Goal: Transaction & Acquisition: Purchase product/service

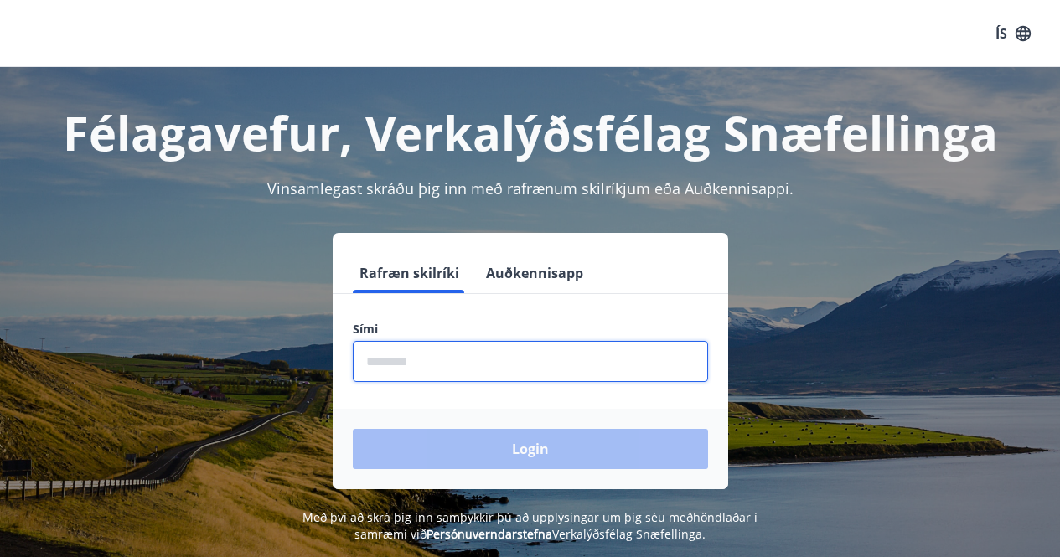
click at [454, 356] on input "phone" at bounding box center [530, 361] width 355 height 41
type input "********"
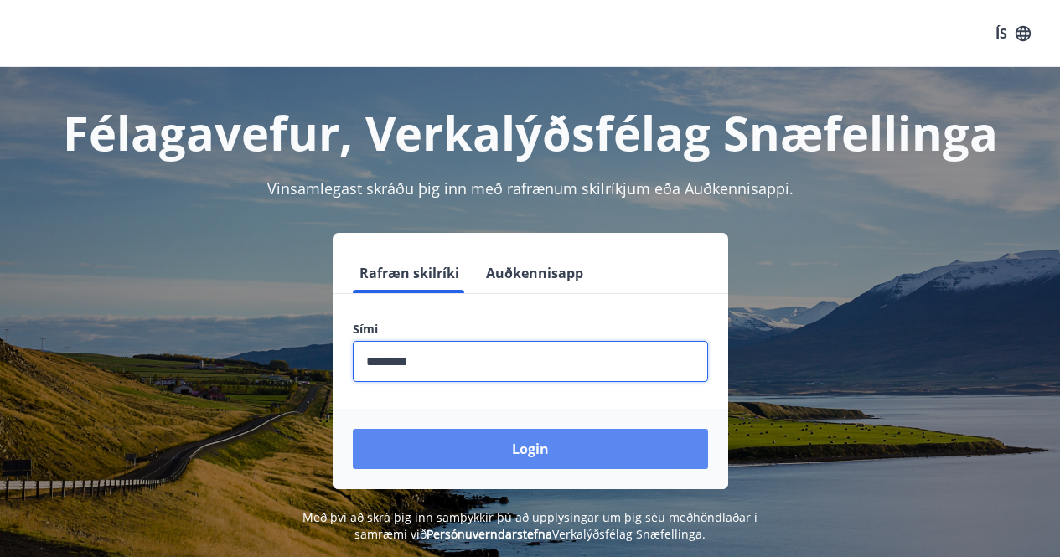
click at [556, 448] on button "Login" at bounding box center [530, 449] width 355 height 40
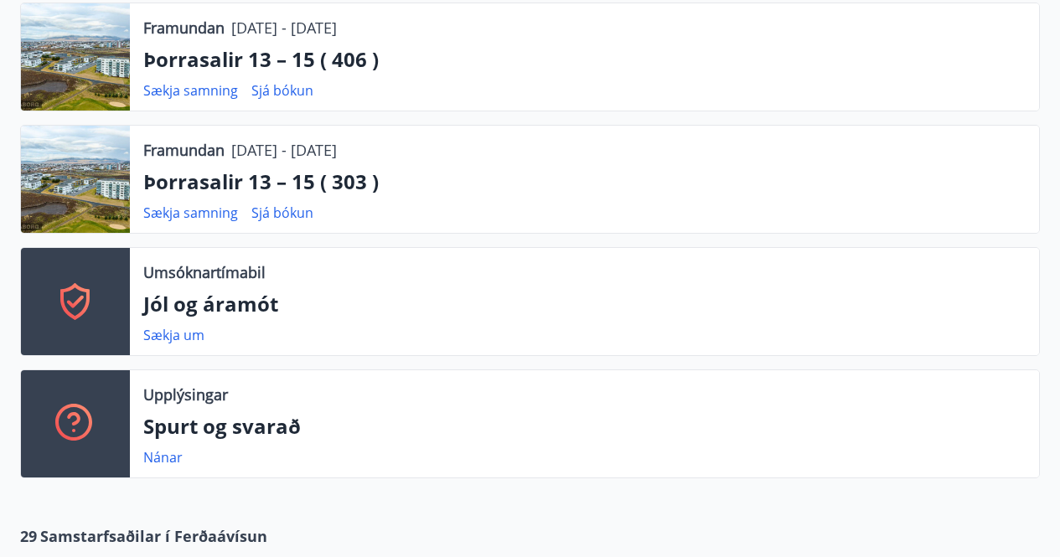
scroll to position [480, 0]
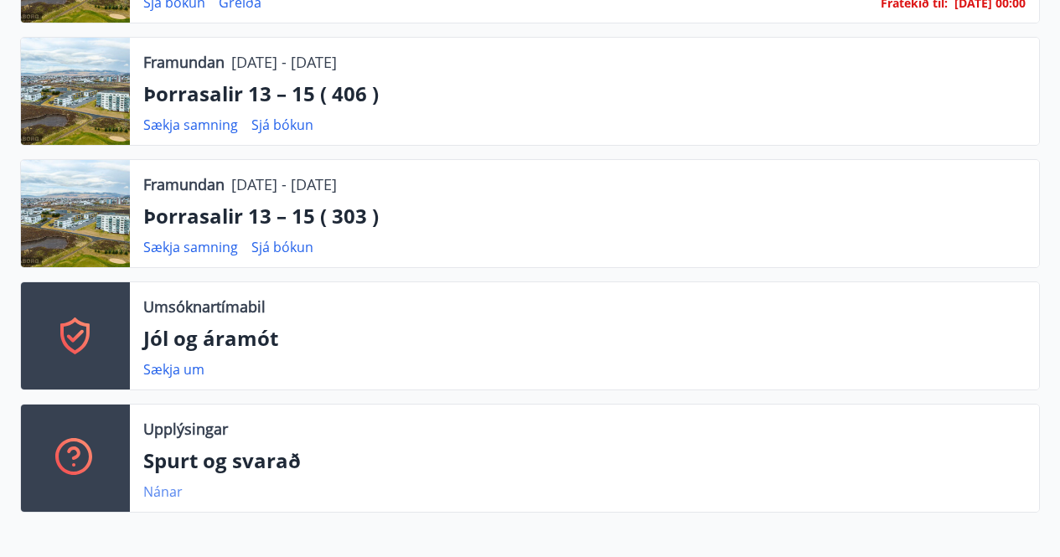
click at [154, 494] on link "Nánar" at bounding box center [162, 492] width 39 height 18
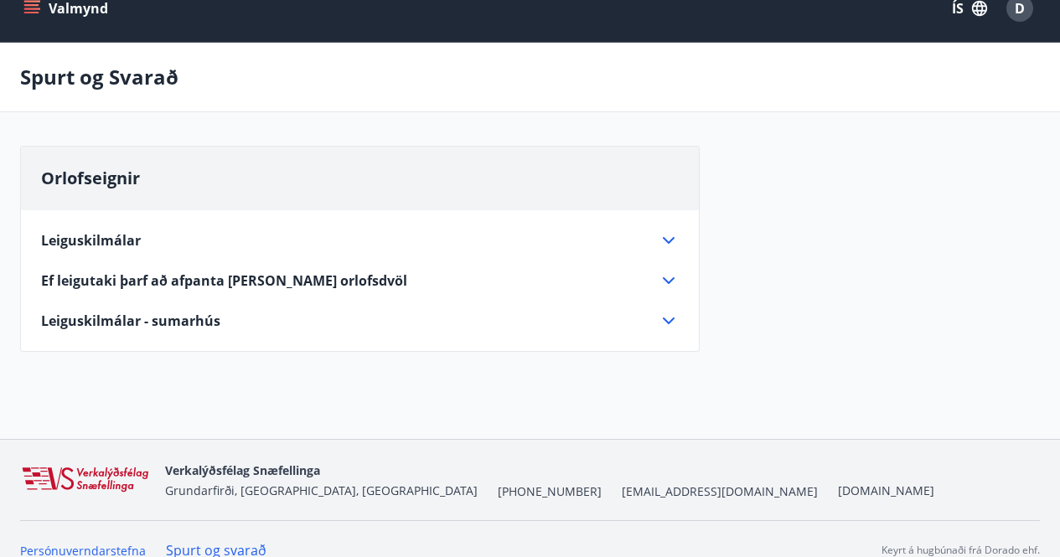
scroll to position [48, 0]
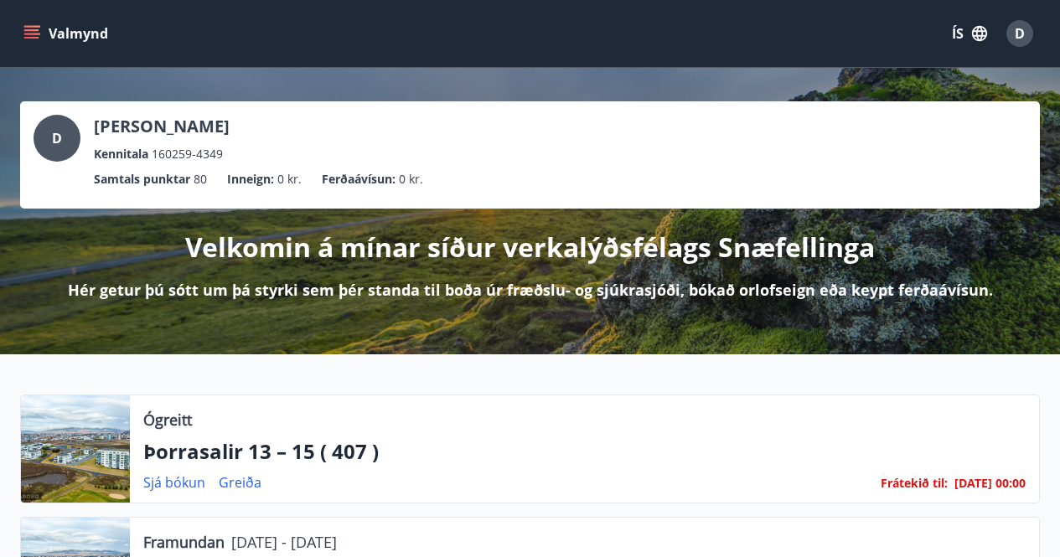
click at [30, 34] on icon "menu" at bounding box center [31, 33] width 17 height 17
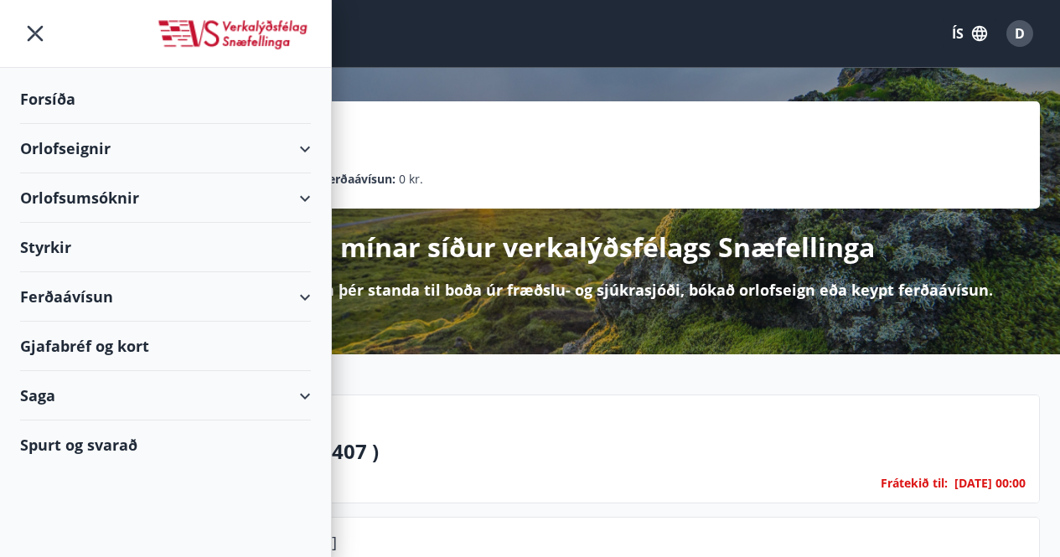
click at [307, 297] on div "Ferðaávísun" at bounding box center [165, 296] width 291 height 49
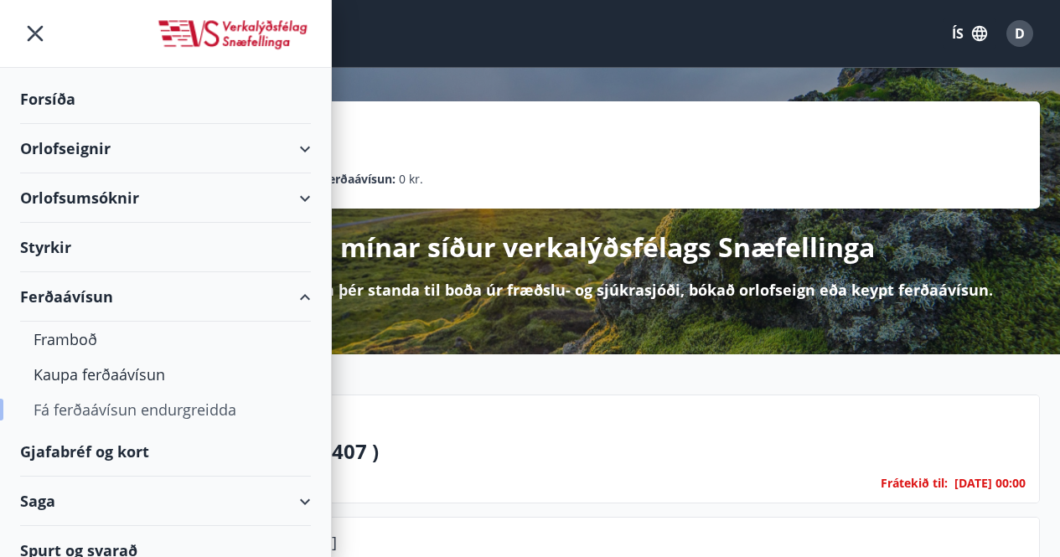
click at [131, 405] on div "Fá ferðaávísun endurgreidda" at bounding box center [166, 409] width 264 height 35
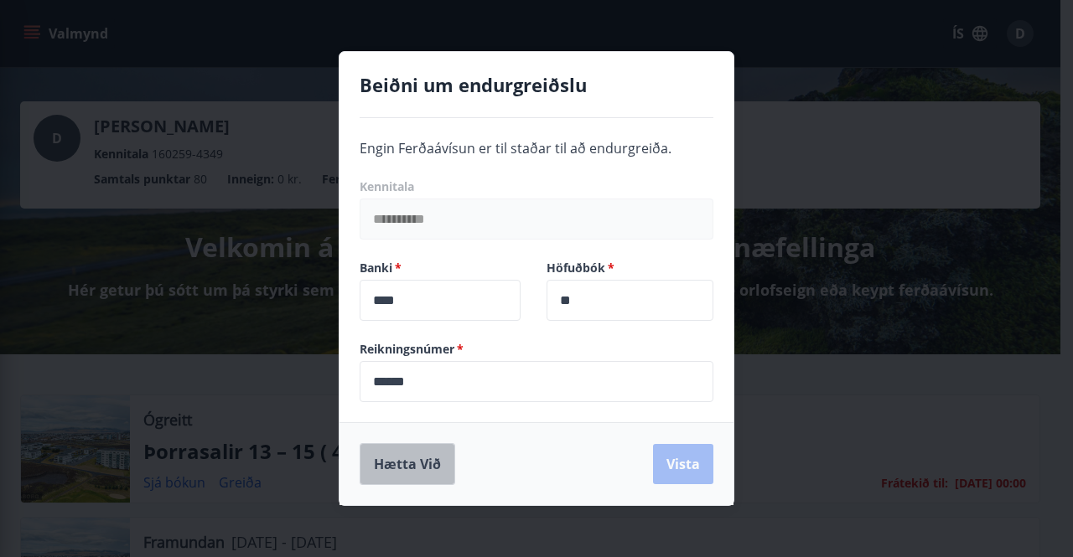
click at [402, 467] on button "Hætta við" at bounding box center [408, 464] width 96 height 42
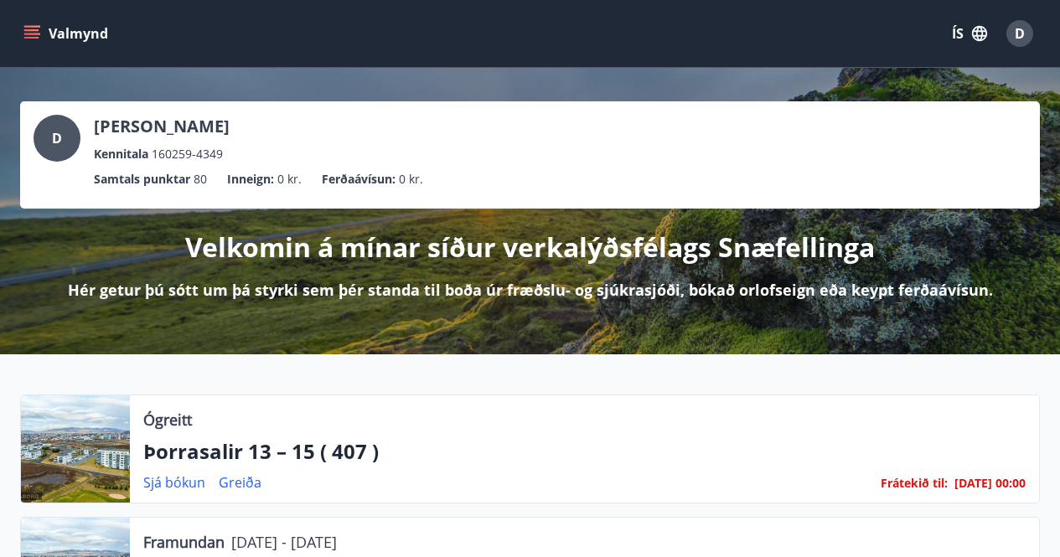
drag, startPoint x: 671, startPoint y: 46, endPoint x: 679, endPoint y: 43, distance: 9.0
click at [671, 46] on div "Valmynd ÍS D" at bounding box center [530, 33] width 1020 height 40
click at [1014, 30] on div "D" at bounding box center [1020, 33] width 27 height 27
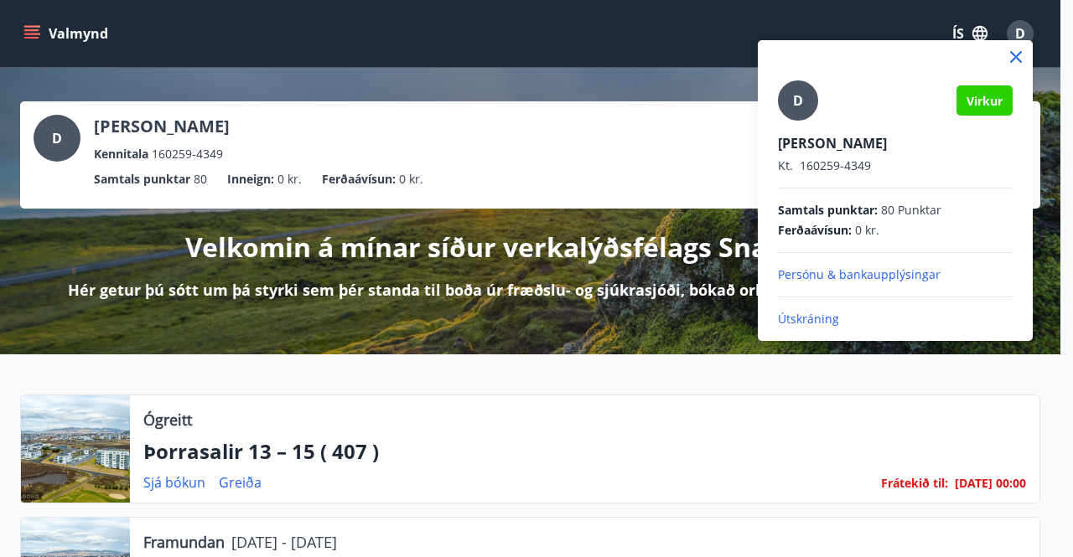
click at [810, 319] on p "Útskráning" at bounding box center [895, 319] width 235 height 17
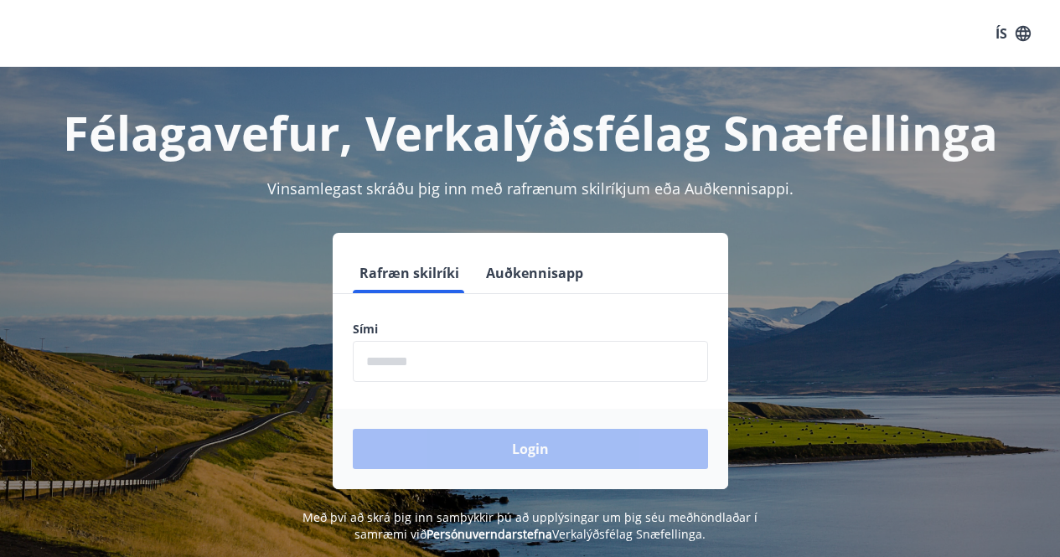
click at [438, 361] on input "phone" at bounding box center [530, 361] width 355 height 41
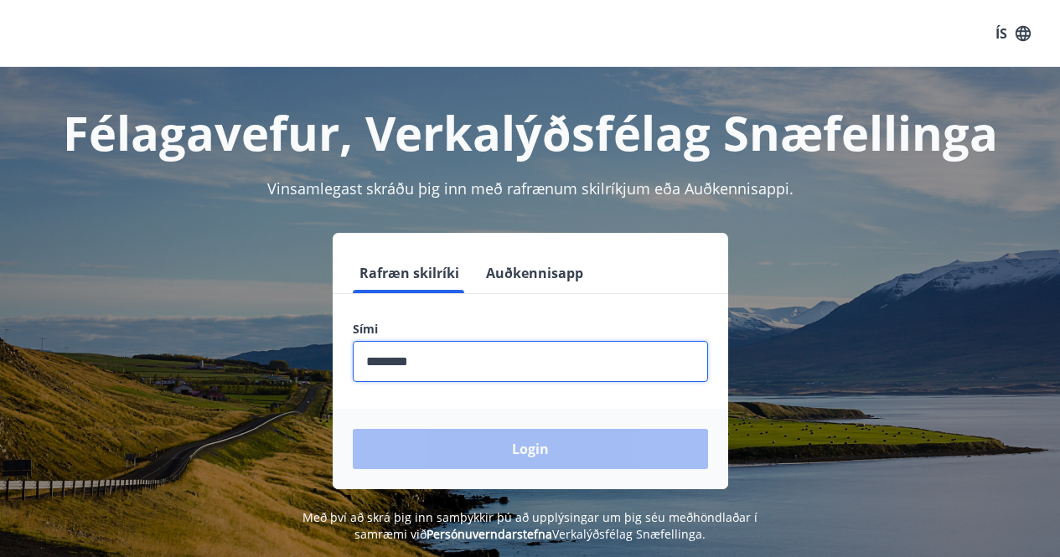
click at [481, 352] on input "phone" at bounding box center [530, 361] width 355 height 41
type input "*"
click at [442, 361] on input "phone" at bounding box center [530, 361] width 355 height 41
type input "********"
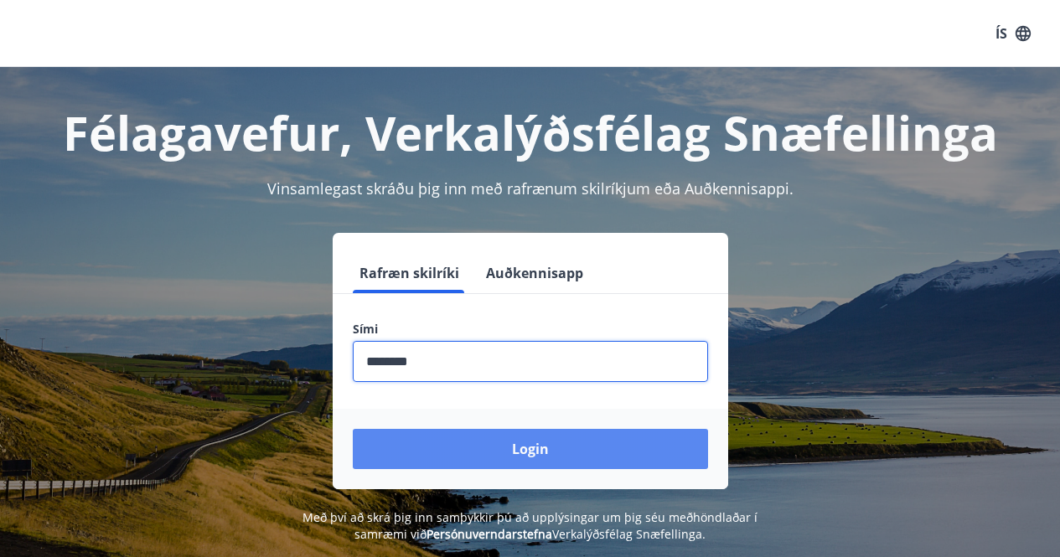
click at [505, 451] on button "Login" at bounding box center [530, 449] width 355 height 40
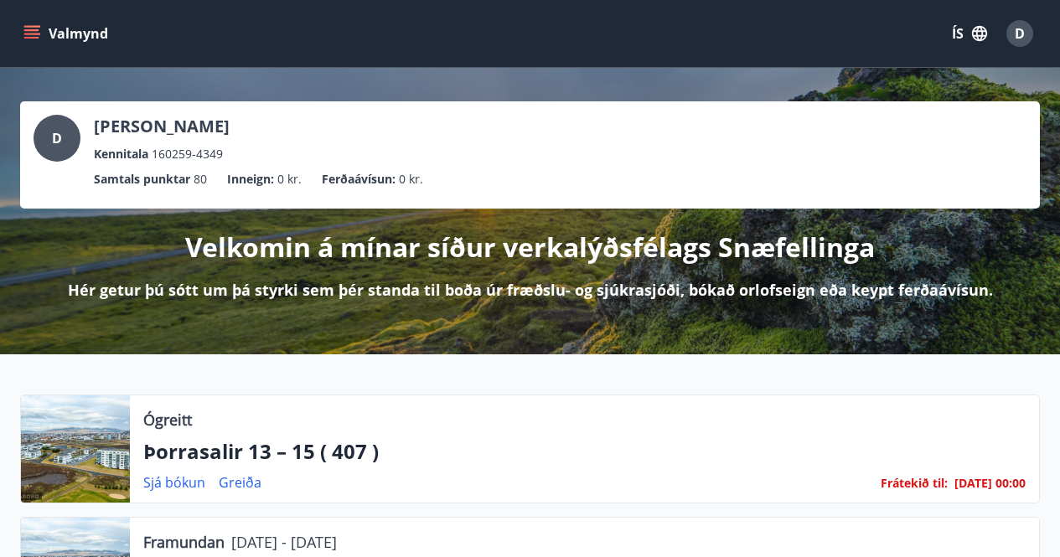
click at [28, 27] on icon "menu" at bounding box center [33, 27] width 18 height 2
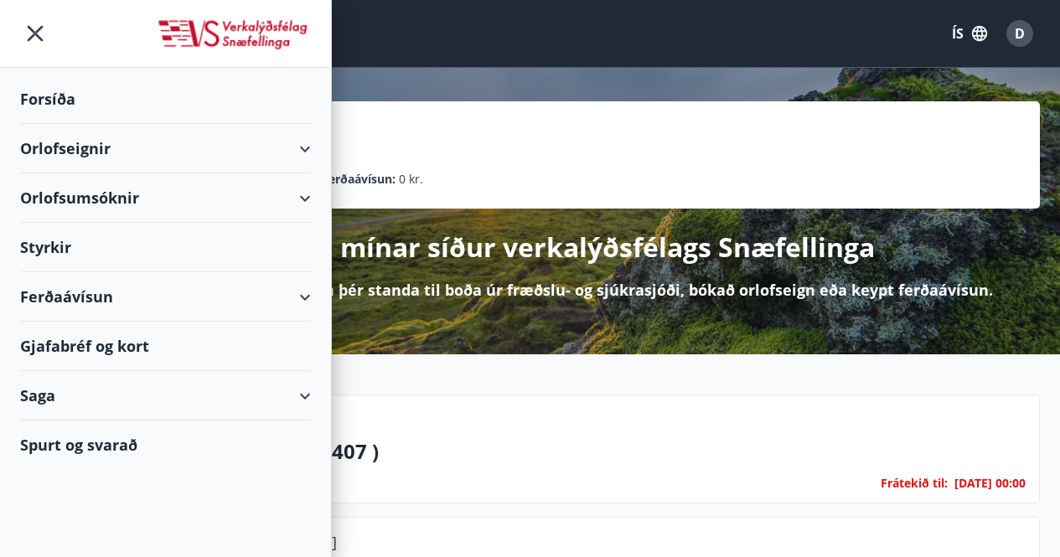
click at [302, 296] on div "Ferðaávísun" at bounding box center [165, 296] width 291 height 49
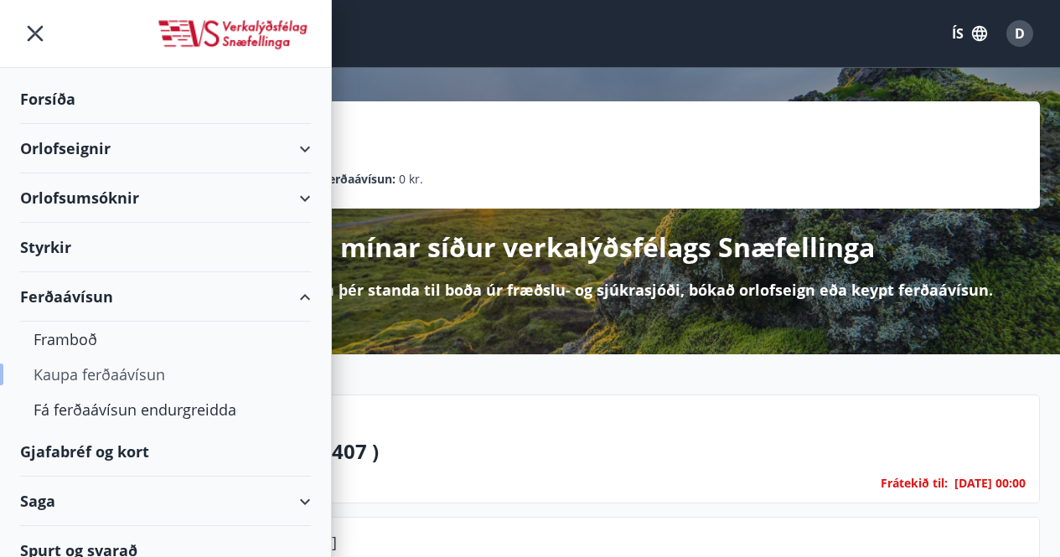
click at [152, 374] on div "Kaupa ferðaávísun" at bounding box center [166, 374] width 264 height 35
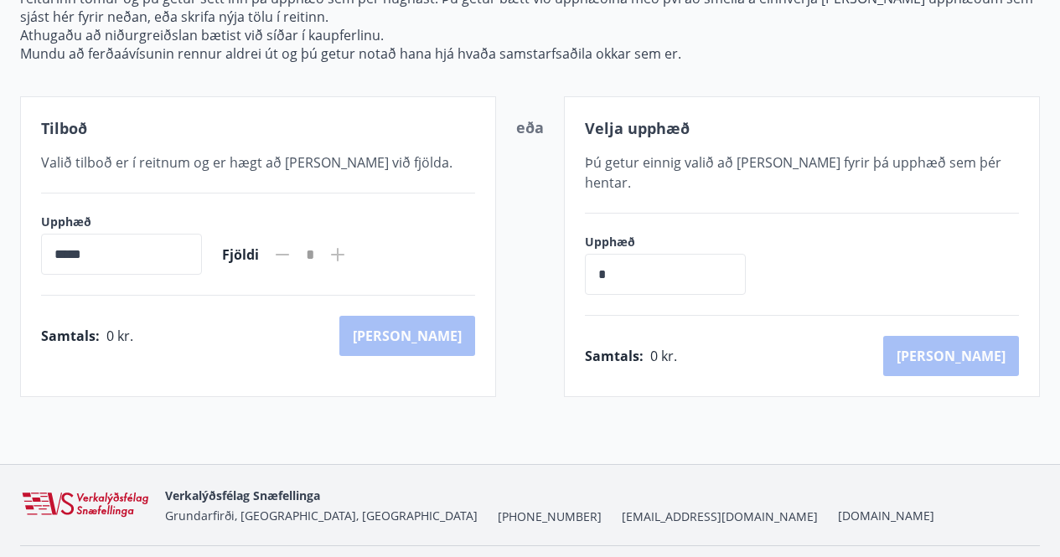
scroll to position [251, 0]
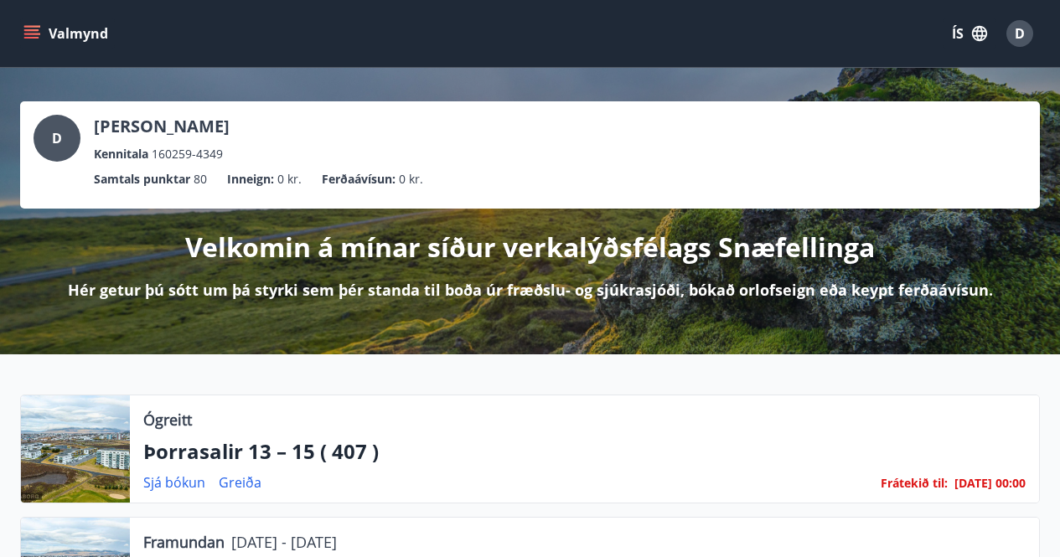
click at [33, 28] on icon "menu" at bounding box center [31, 33] width 17 height 17
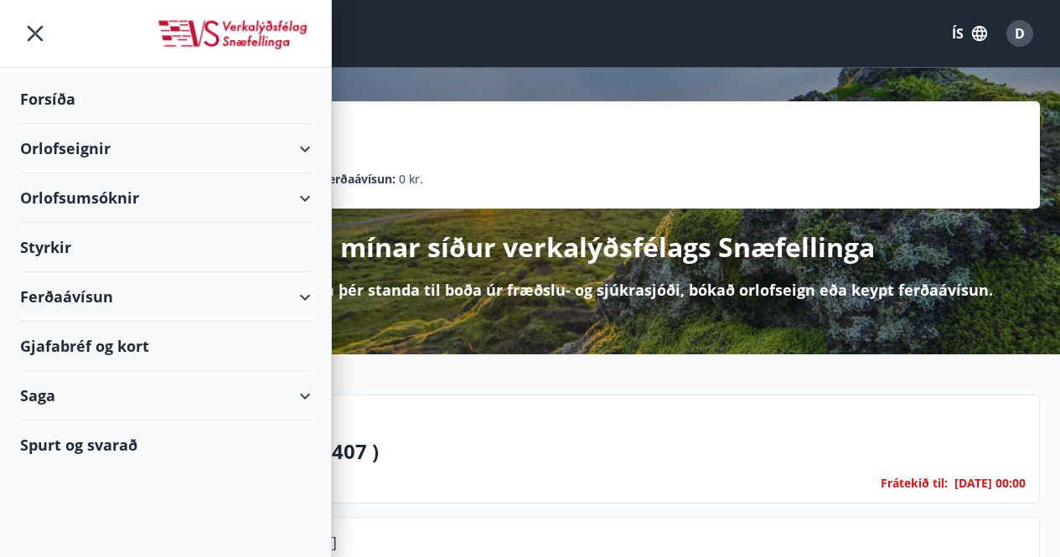
click at [307, 293] on div "Ferðaávísun" at bounding box center [165, 296] width 291 height 49
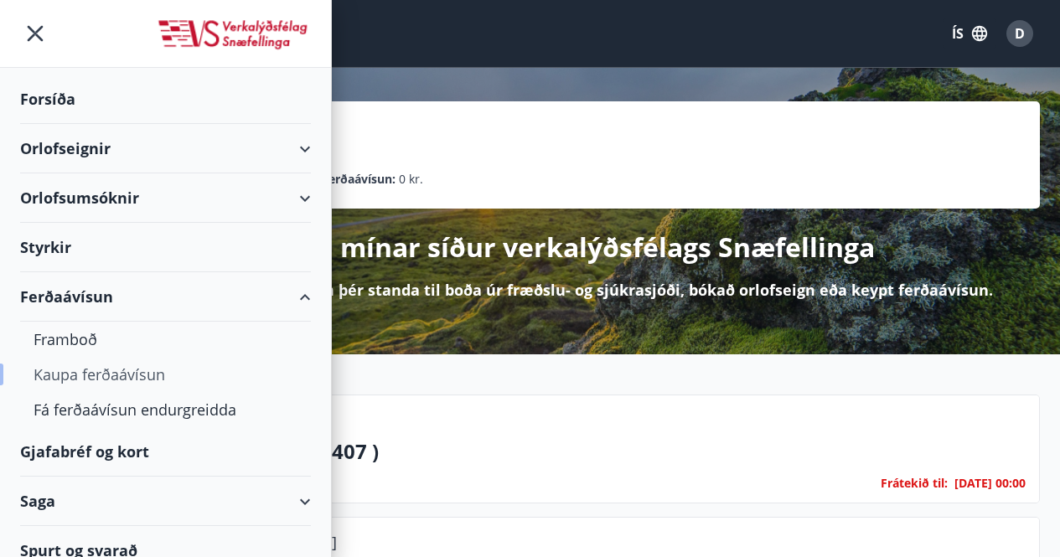
click at [130, 372] on div "Kaupa ferðaávísun" at bounding box center [166, 374] width 264 height 35
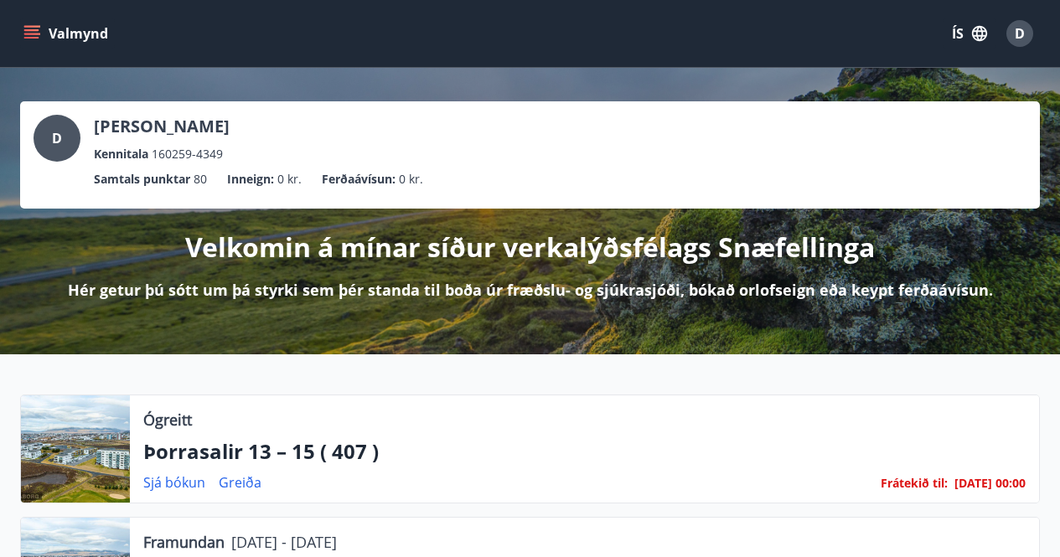
click at [27, 31] on icon "menu" at bounding box center [31, 30] width 15 height 2
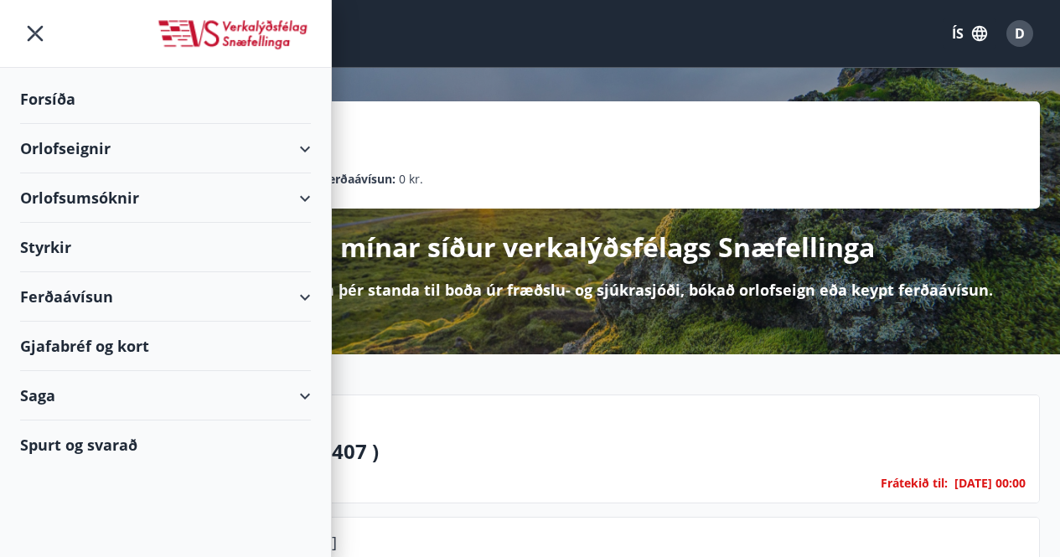
click at [304, 294] on div "Ferðaávísun" at bounding box center [165, 296] width 291 height 49
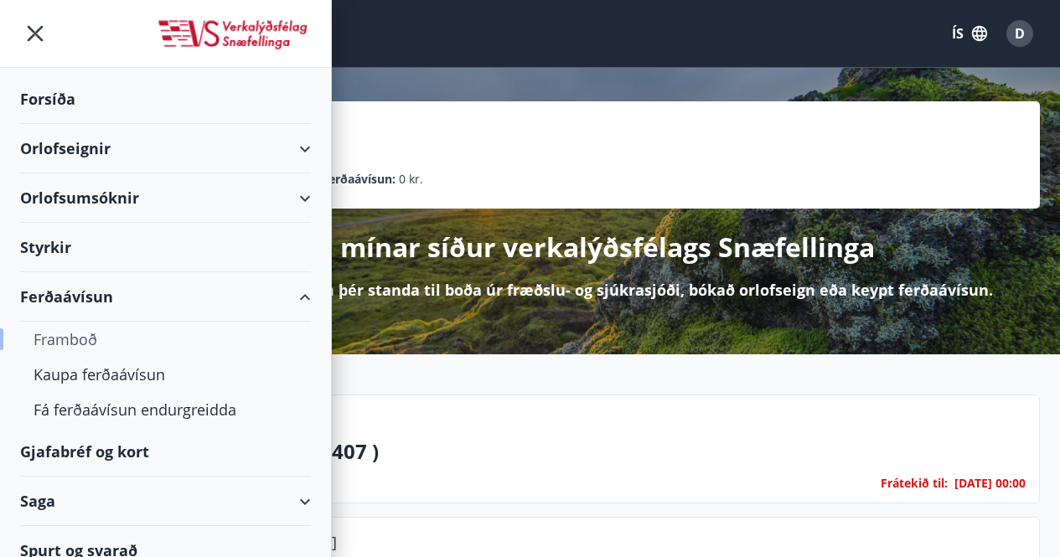
click at [78, 339] on div "Framboð" at bounding box center [166, 339] width 264 height 35
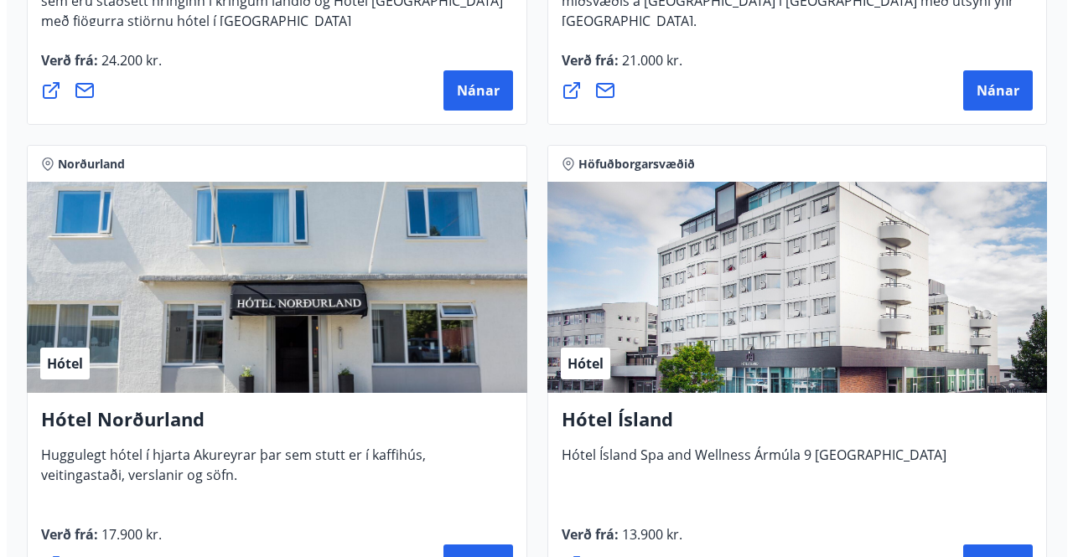
scroll to position [3604, 0]
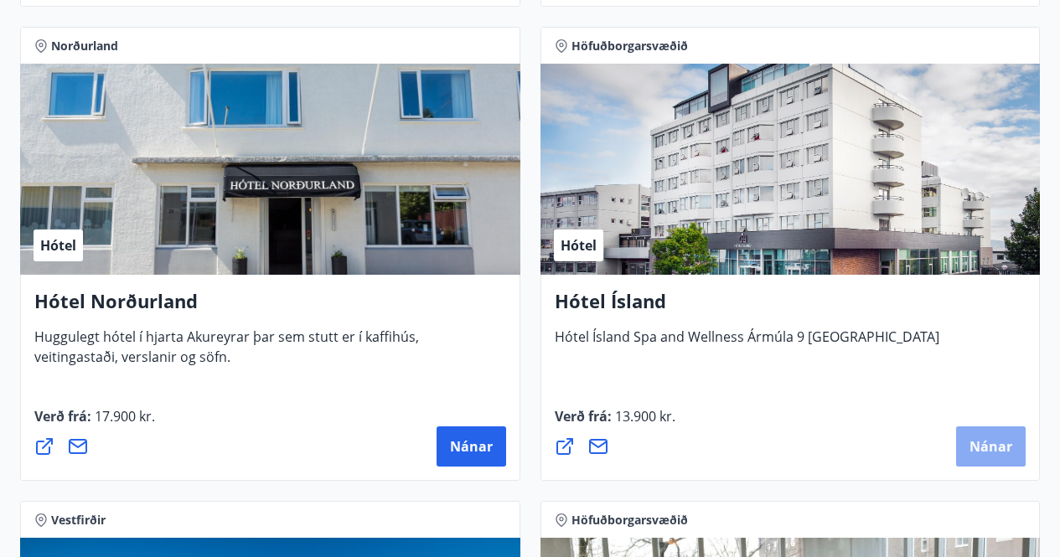
click at [977, 438] on span "Nánar" at bounding box center [991, 447] width 43 height 18
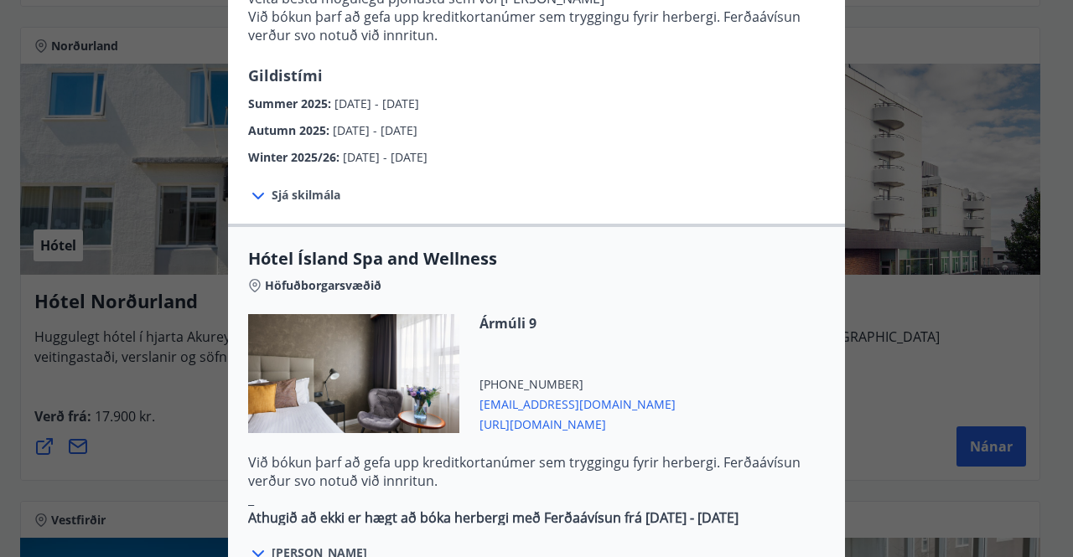
scroll to position [922, 0]
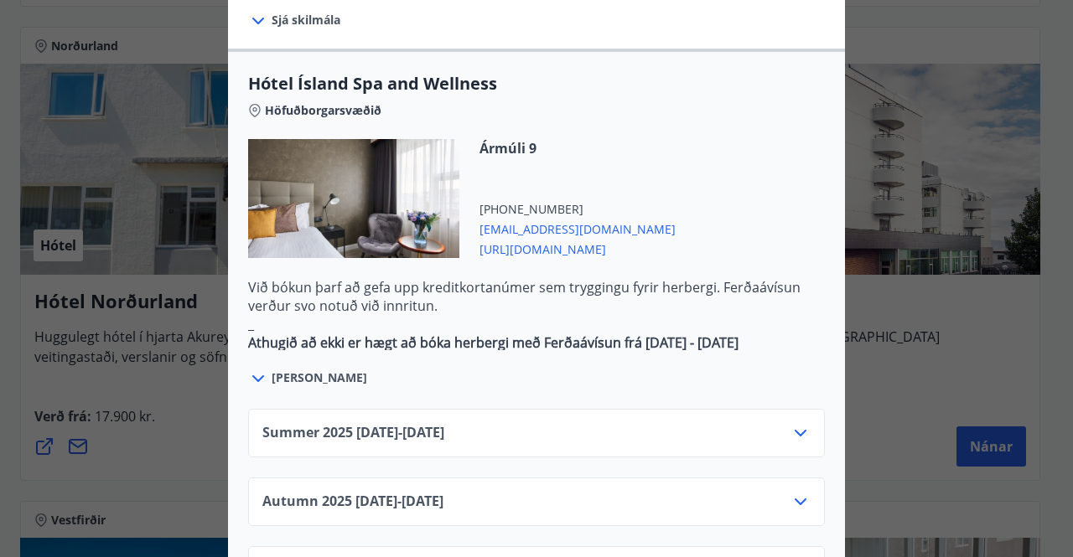
click at [547, 238] on span "[URL][DOMAIN_NAME]" at bounding box center [577, 248] width 196 height 20
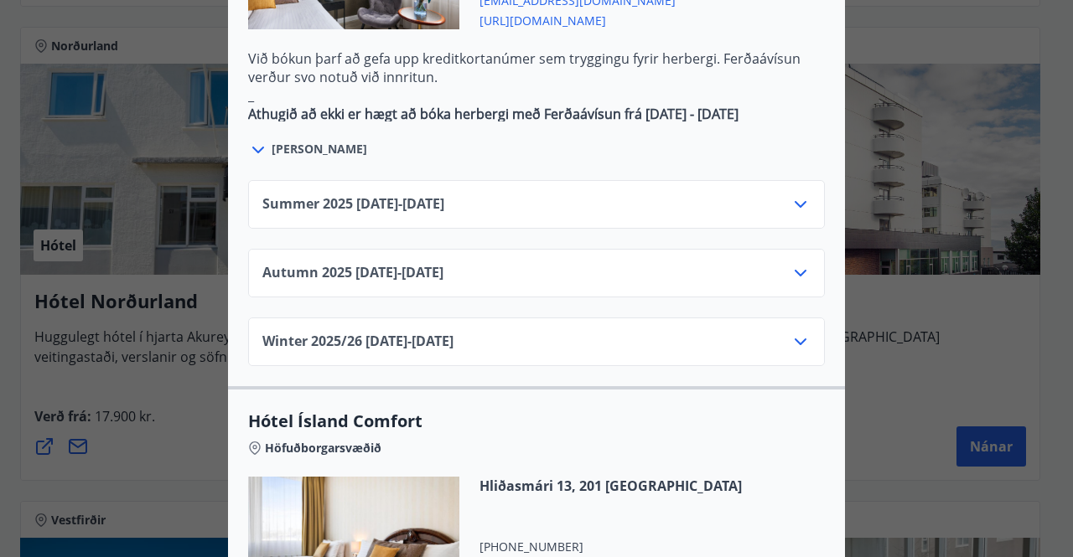
scroll to position [1173, 0]
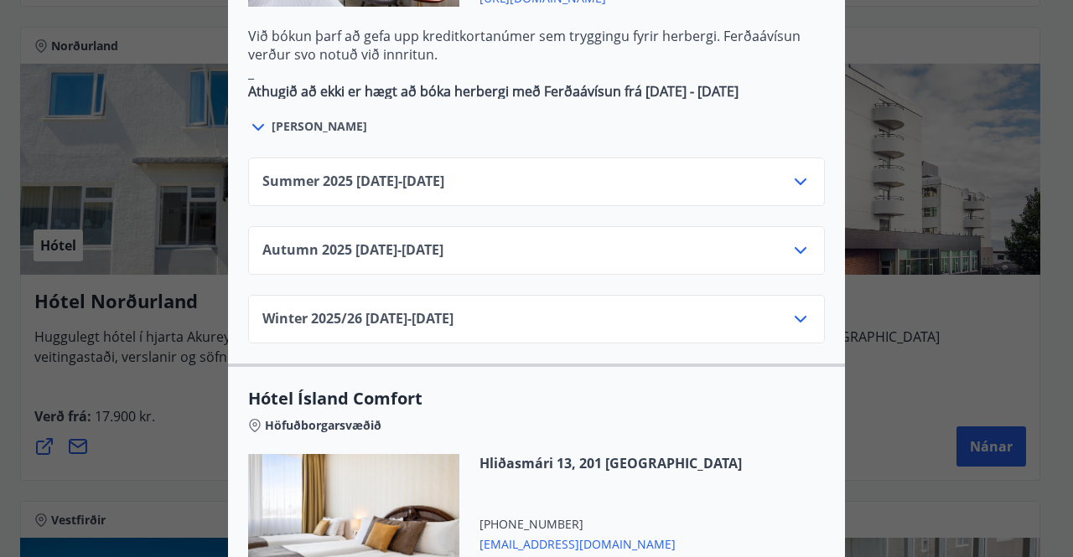
click at [795, 316] on icon at bounding box center [801, 319] width 12 height 7
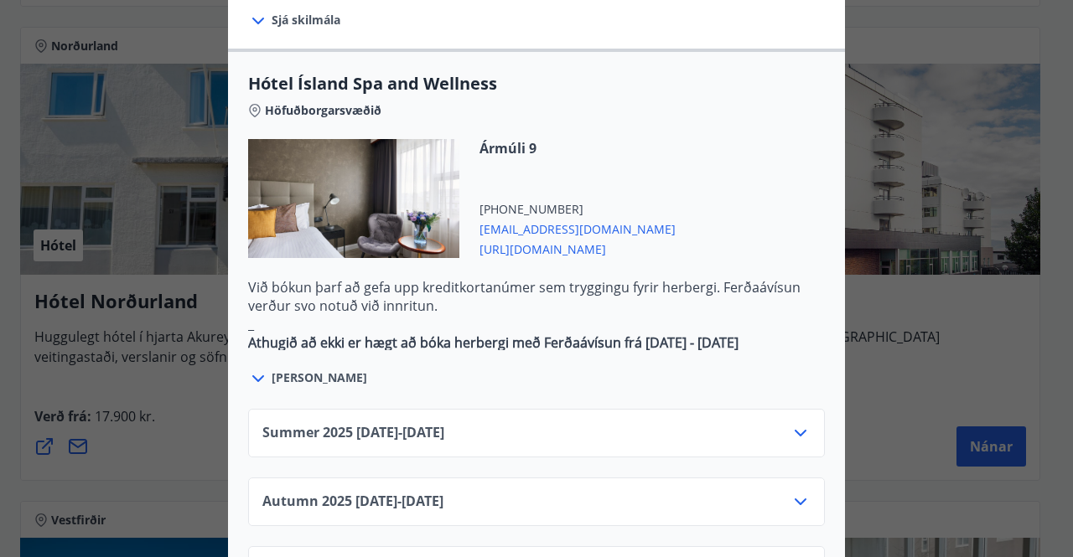
scroll to position [1341, 0]
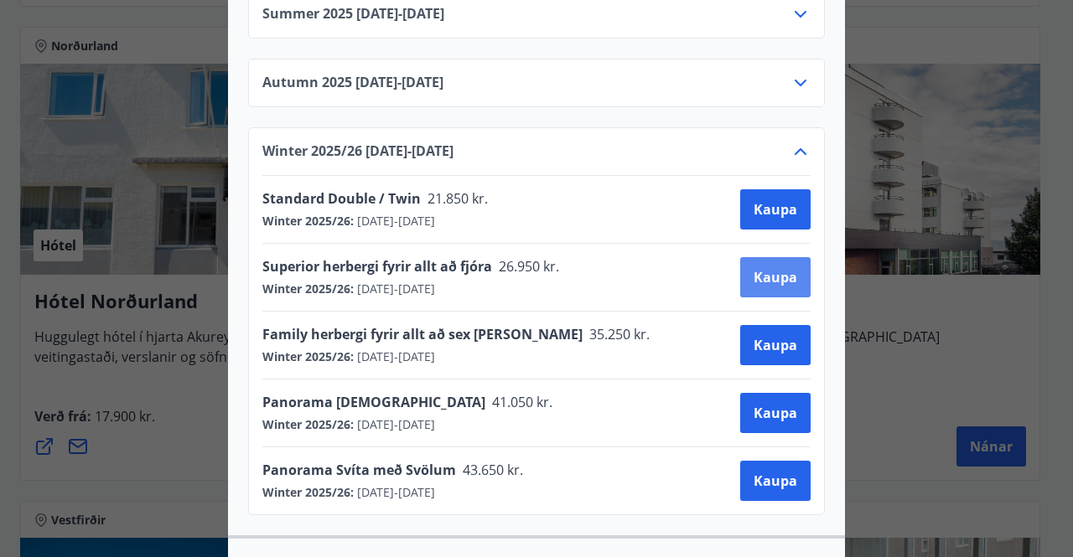
click at [743, 257] on button "Kaupa" at bounding box center [775, 277] width 70 height 40
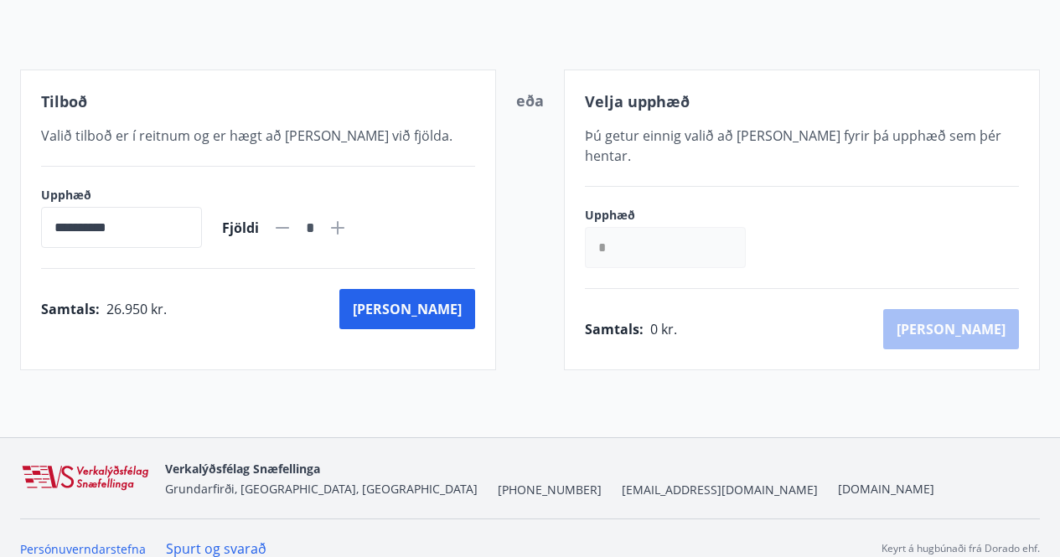
scroll to position [267, 0]
